Goal: Find specific page/section: Find specific page/section

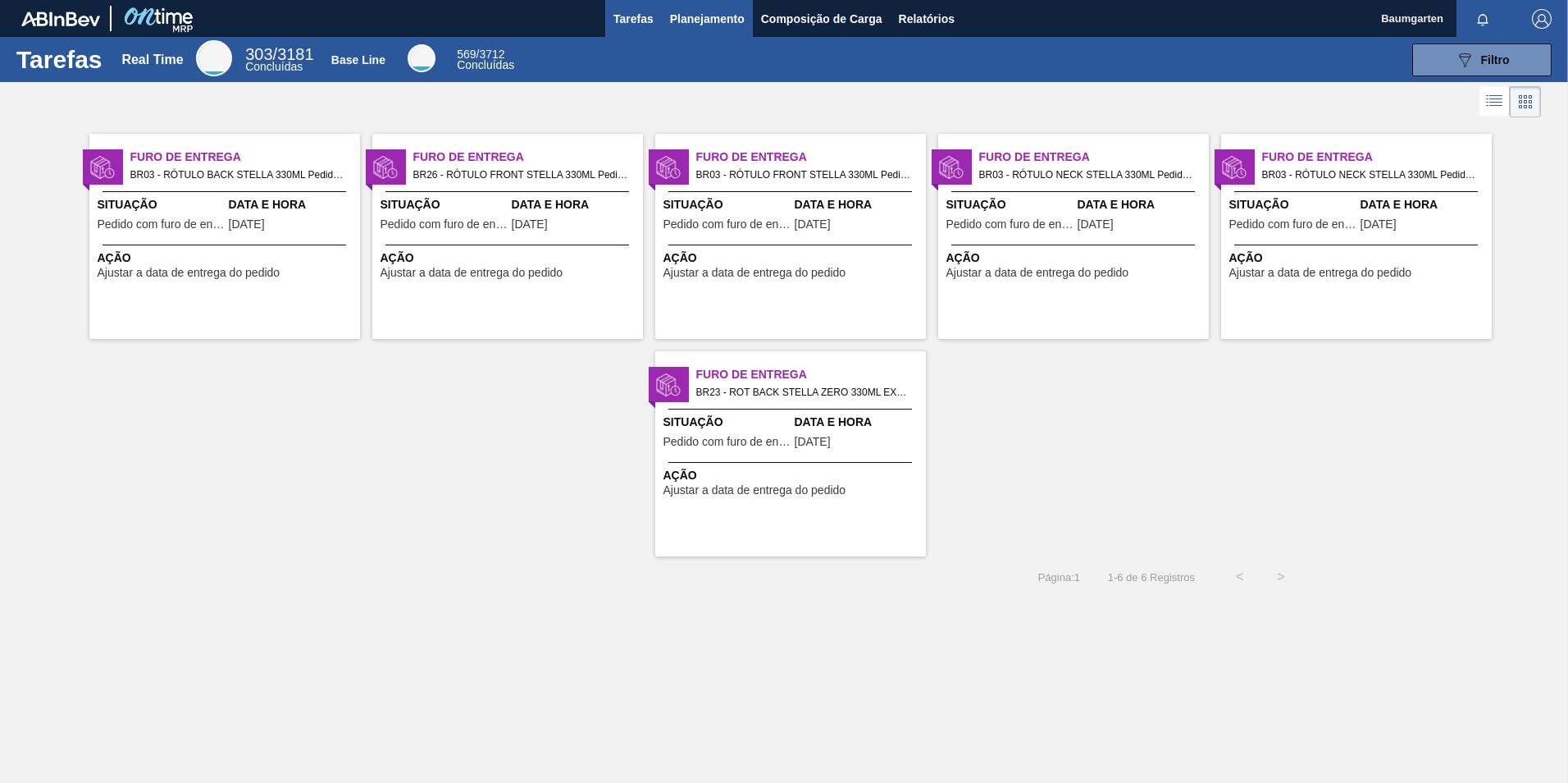
click at [706, 16] on span "Planejamento" at bounding box center [706, 19] width 74 height 20
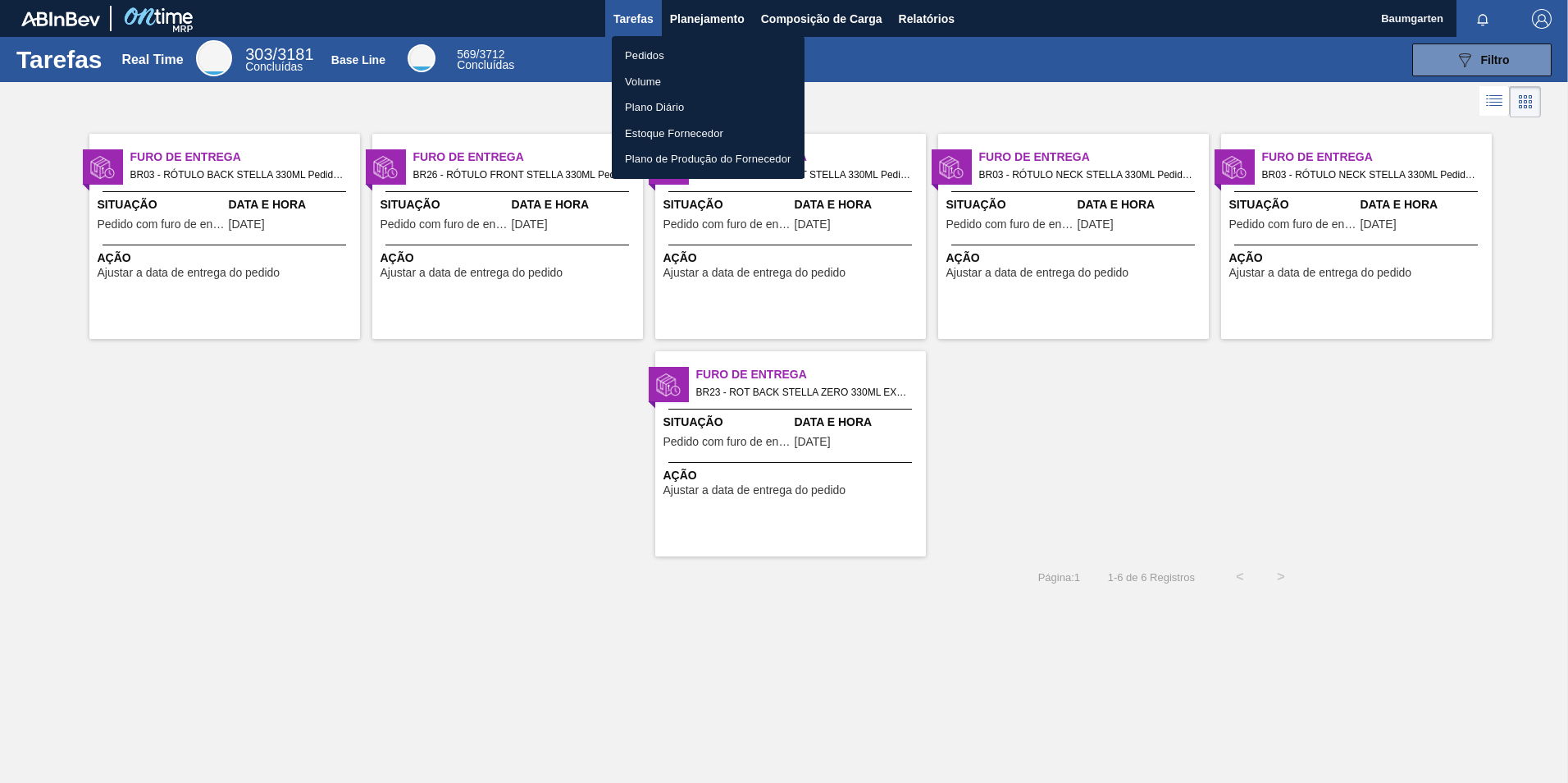
click at [647, 48] on li "Pedidos" at bounding box center [707, 56] width 193 height 26
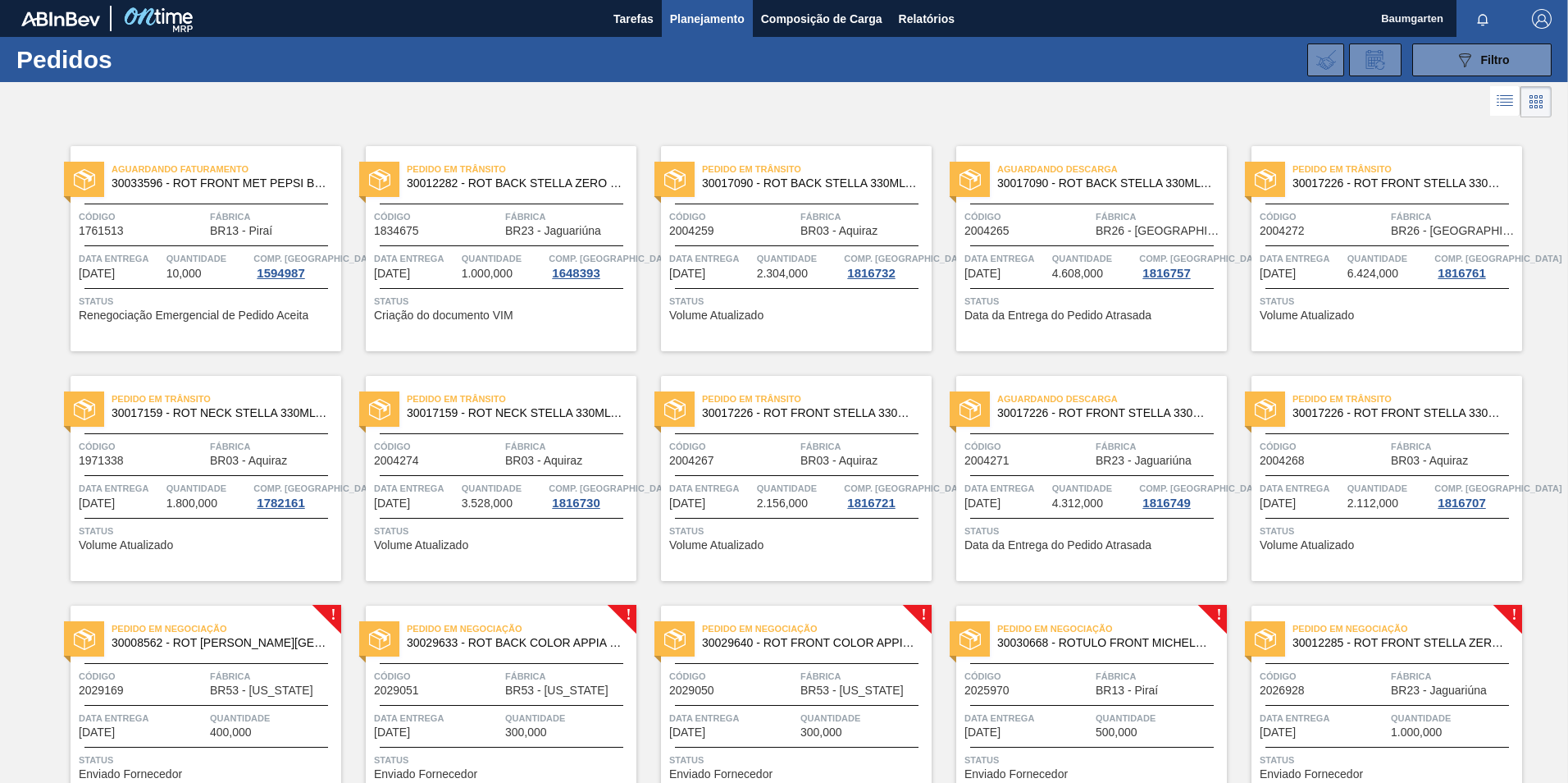
click at [813, 38] on div "089F7B8B-B2A5-4AFE-B5C0-19BA573D28AC Filtro Código Pedido Portal Códido PO SAP …" at bounding box center [911, 59] width 1298 height 49
click at [812, 24] on span "Composição de Carga" at bounding box center [821, 19] width 121 height 20
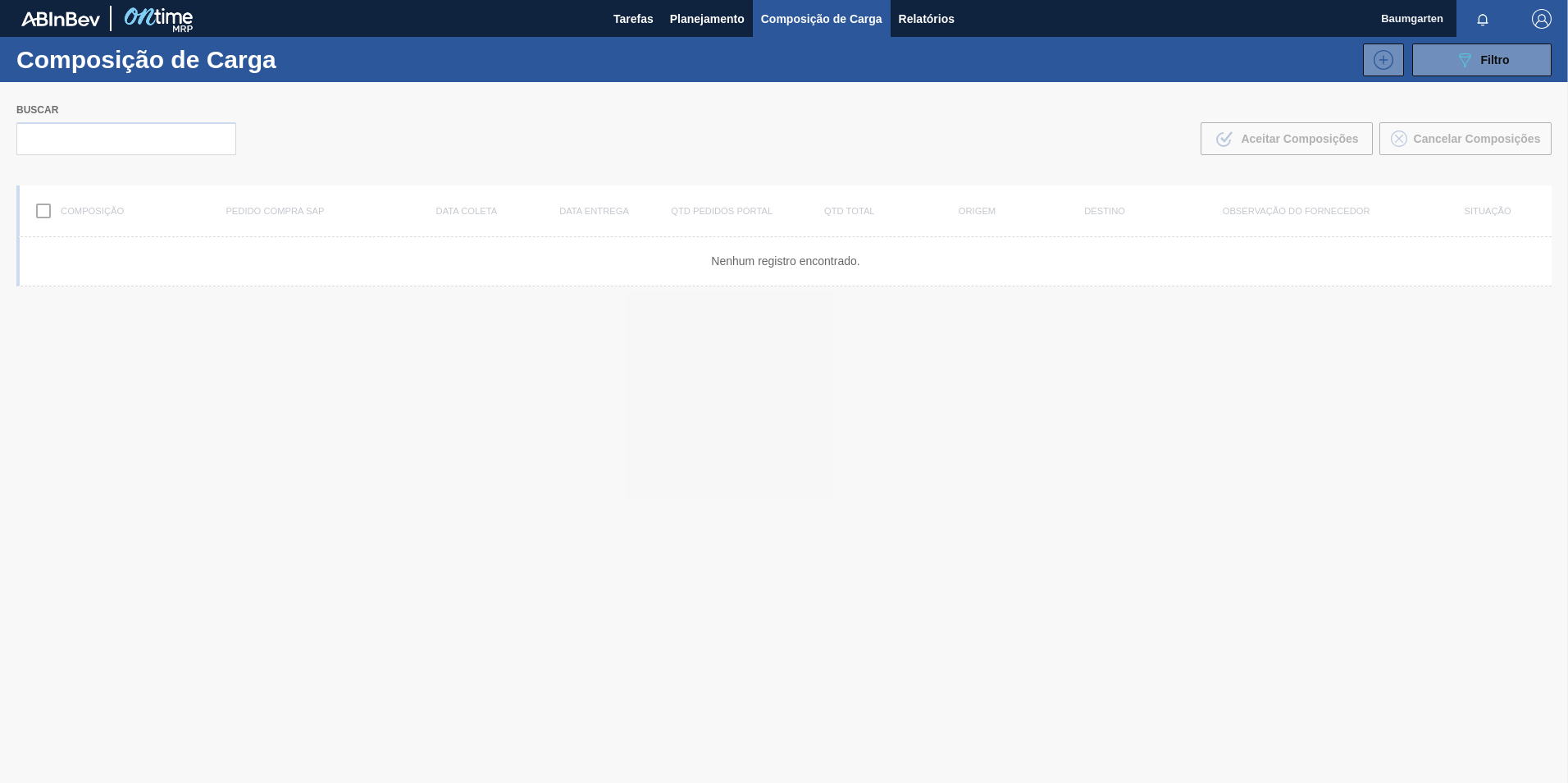
click at [146, 141] on div at bounding box center [784, 432] width 1568 height 700
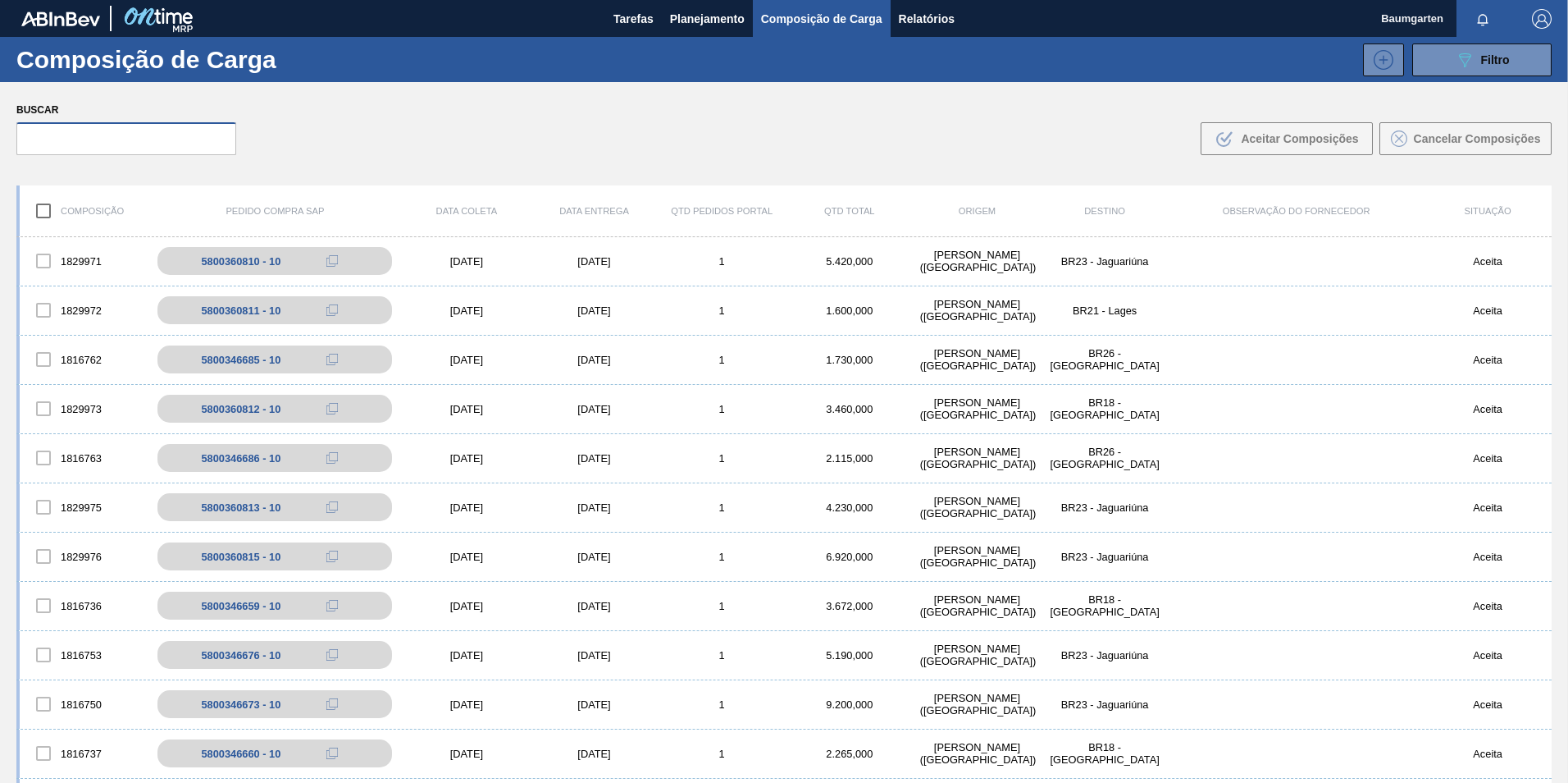
click at [146, 141] on input "text" at bounding box center [126, 138] width 220 height 33
type input "5"
click at [696, 30] on button "Planejamento" at bounding box center [706, 18] width 91 height 37
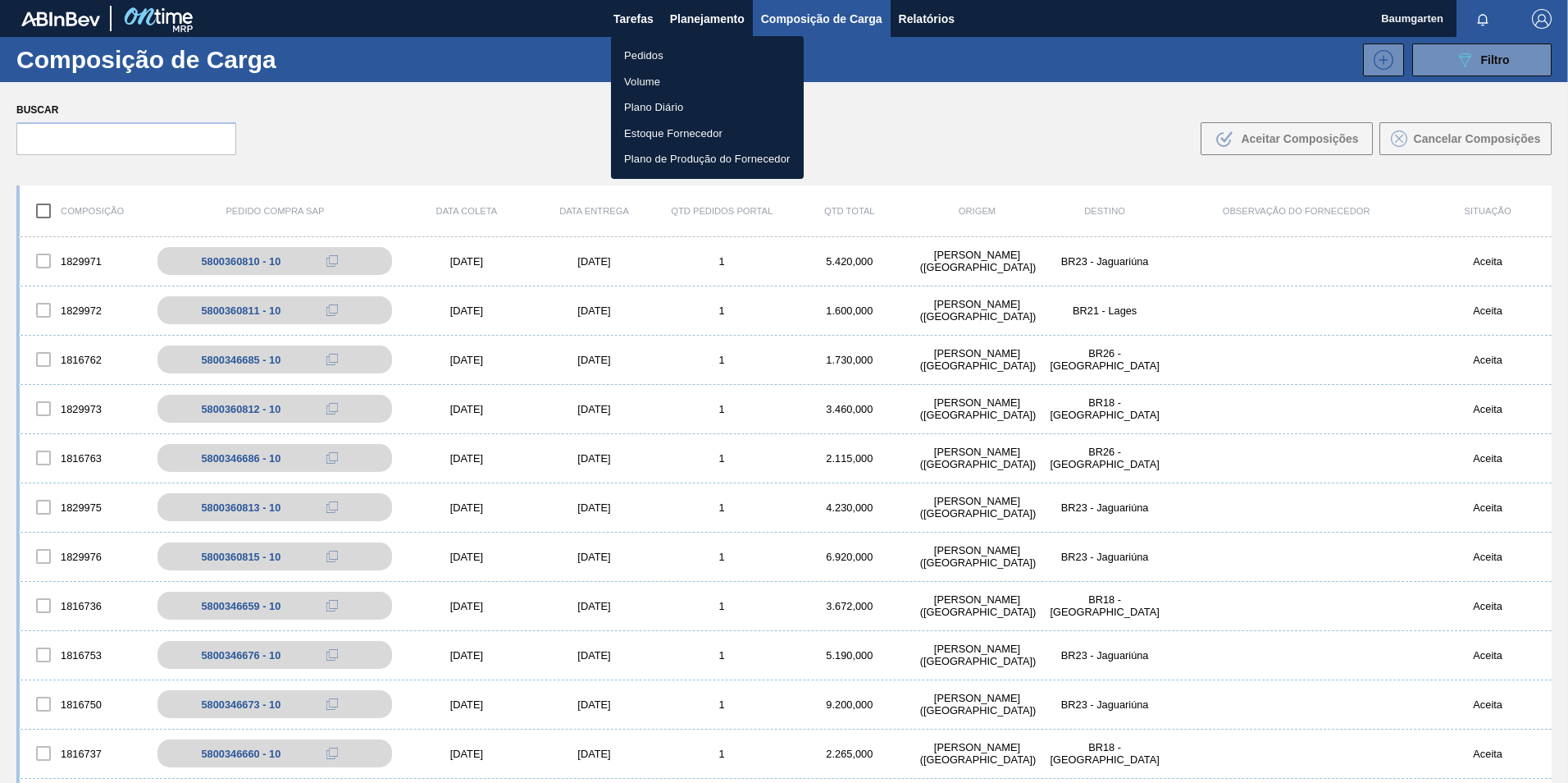
click at [653, 50] on li "Pedidos" at bounding box center [706, 56] width 193 height 26
